Goal: Navigation & Orientation: Go to known website

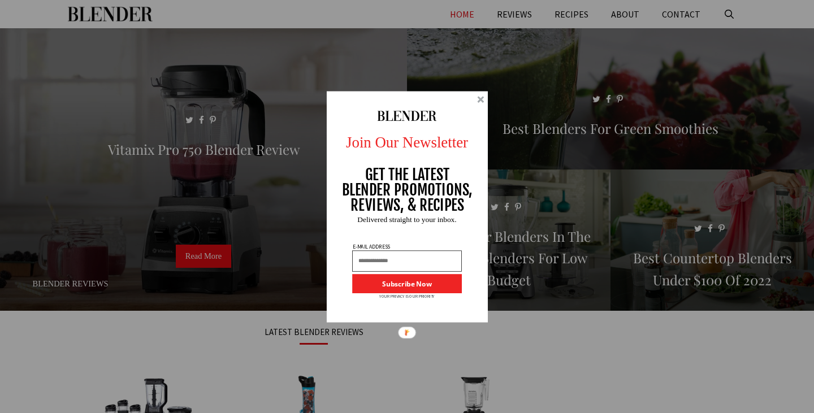
click at [476, 98] on div at bounding box center [407, 207] width 161 height 232
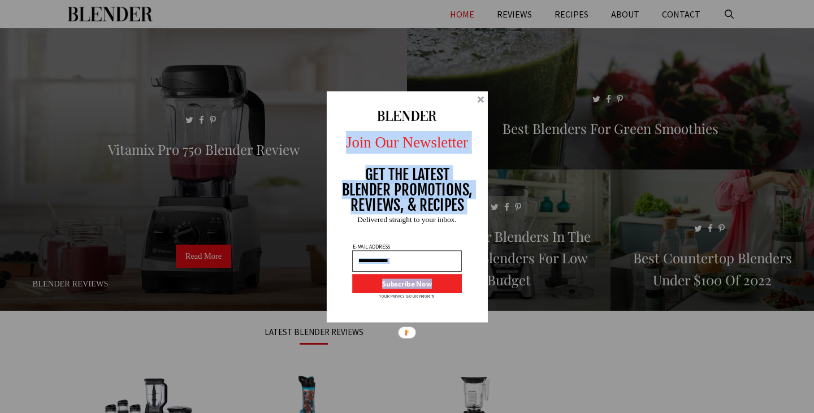
click at [481, 97] on div "Join Our Newsletter GET THE LATEST BLENDER PROMOTIONS, REVIEWS, & RECIPES Subsc…" at bounding box center [407, 207] width 177 height 232
click at [481, 98] on div at bounding box center [480, 99] width 7 height 7
